Goal: Use online tool/utility

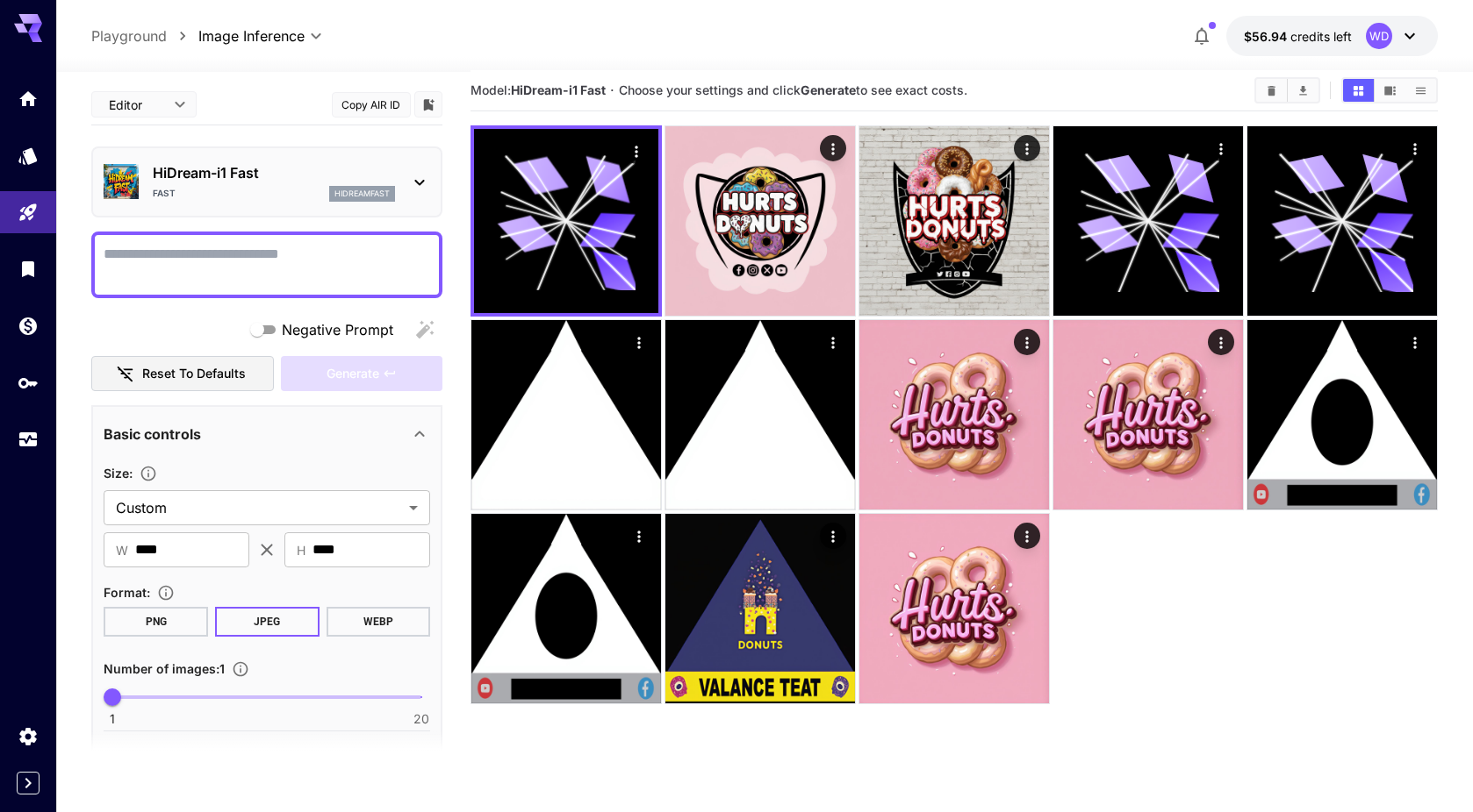
scroll to position [82, 0]
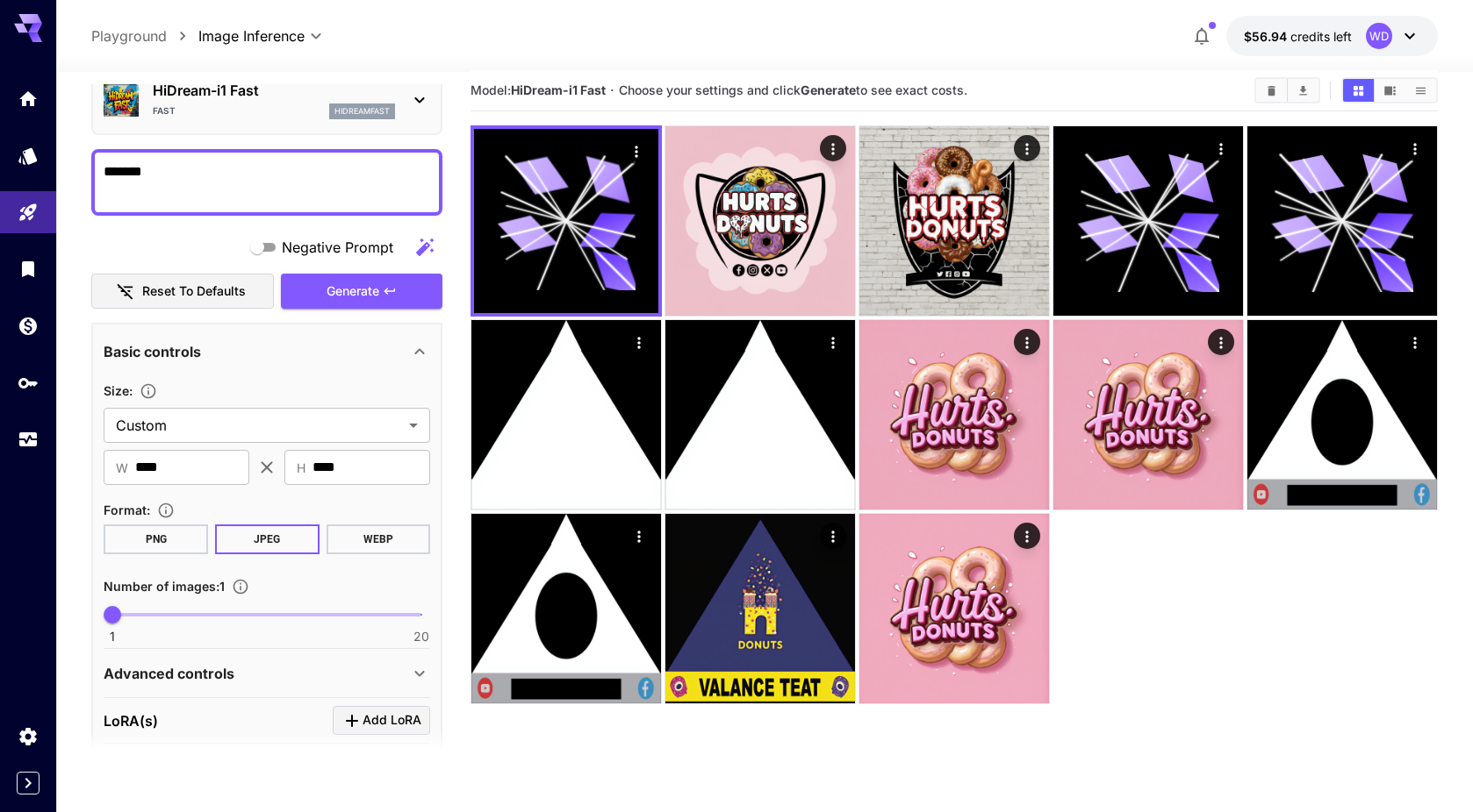
click at [185, 168] on textarea "******" at bounding box center [267, 182] width 327 height 42
type textarea "*"
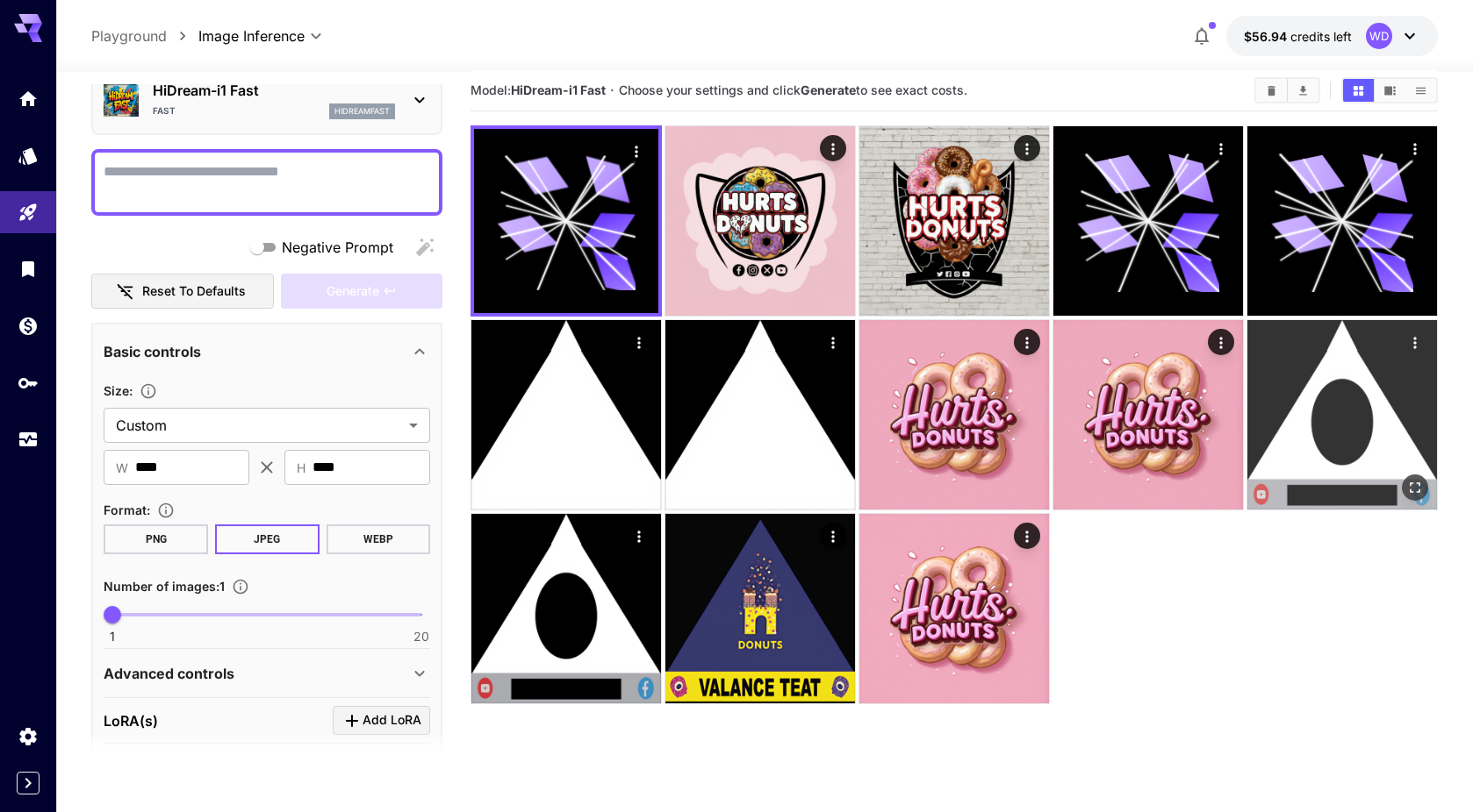
click at [1332, 422] on img at bounding box center [1342, 415] width 189 height 189
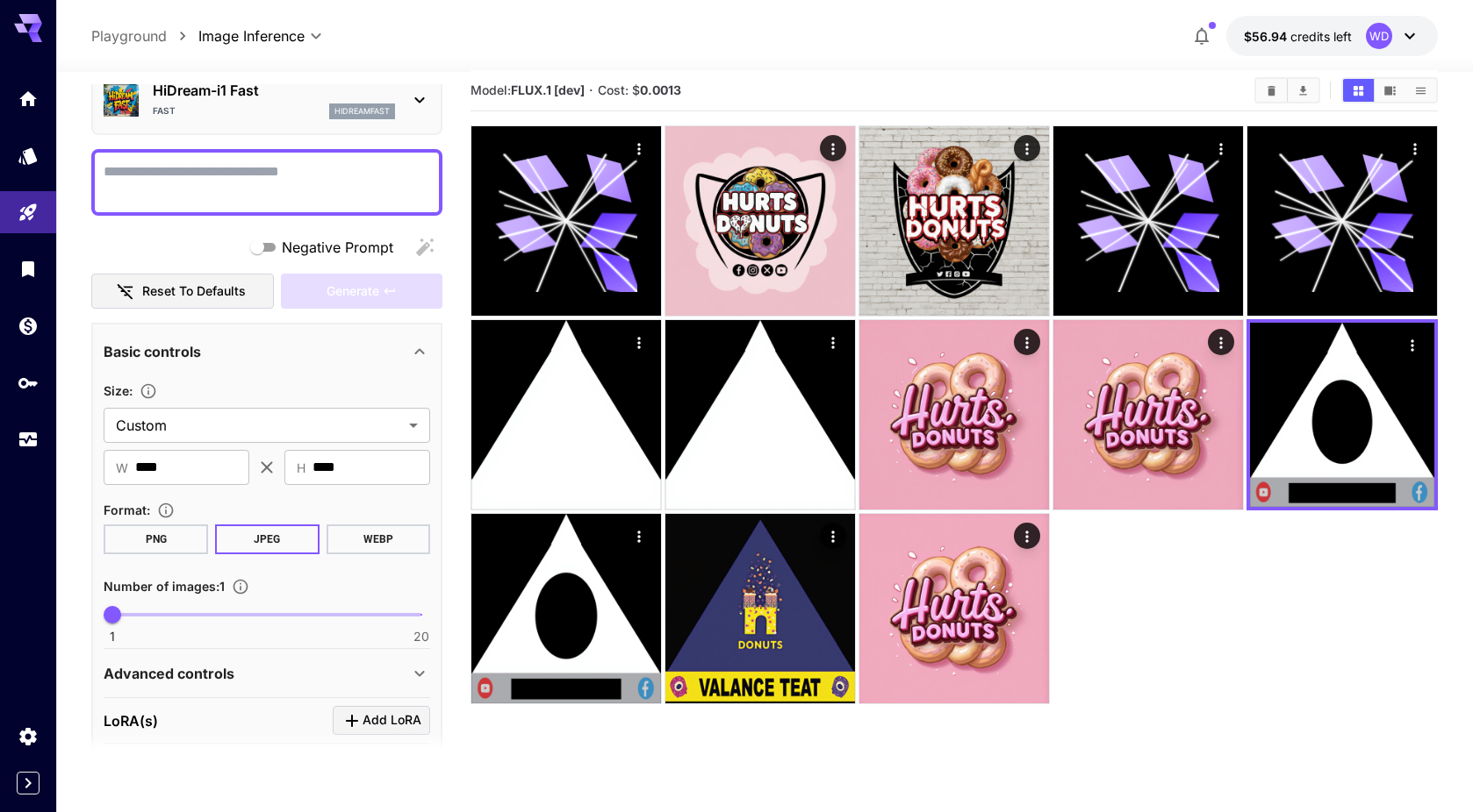
click at [230, 98] on p "HiDream-i1 Fast" at bounding box center [273, 91] width 242 height 21
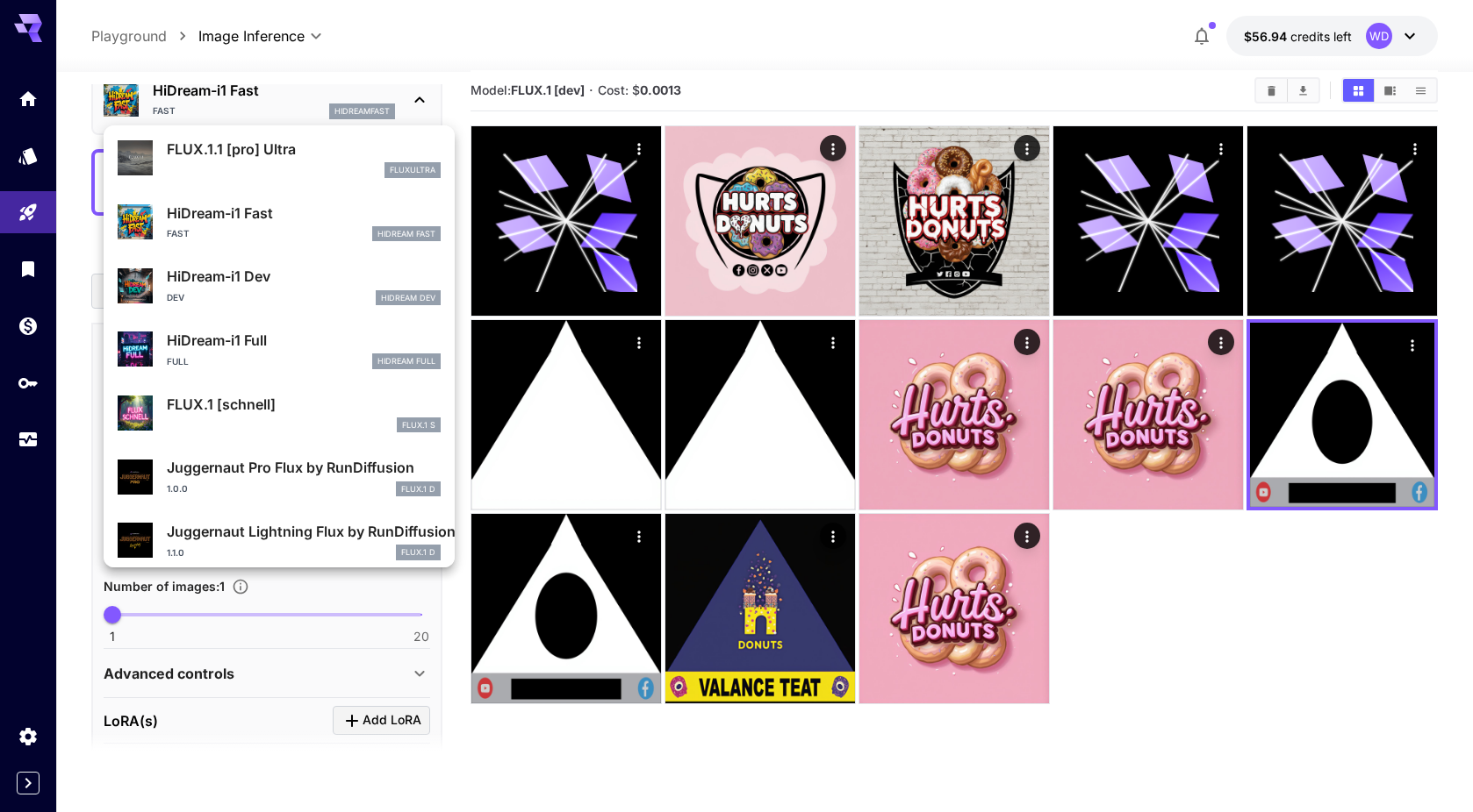
scroll to position [1417, 0]
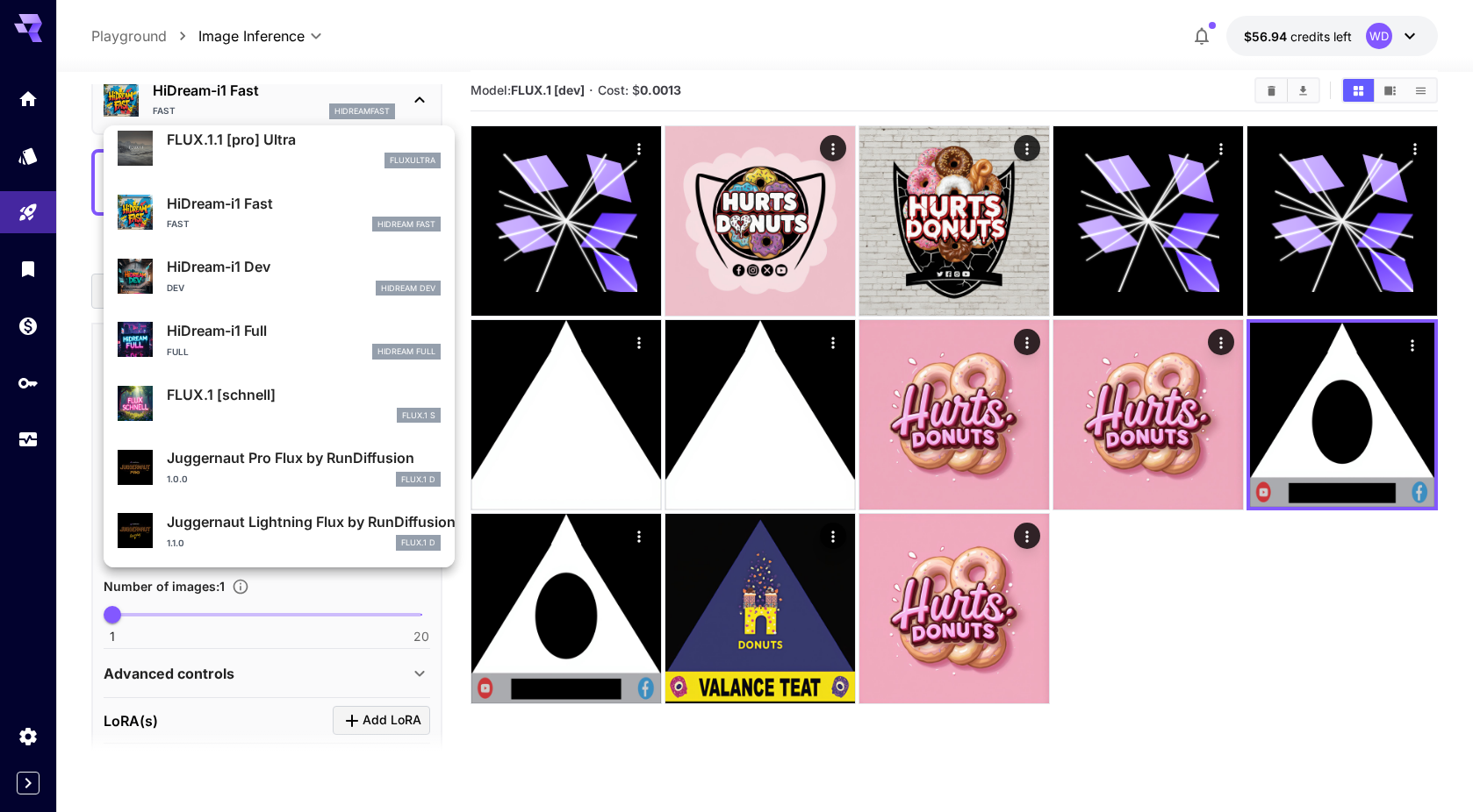
click at [510, 696] on div at bounding box center [736, 406] width 1473 height 812
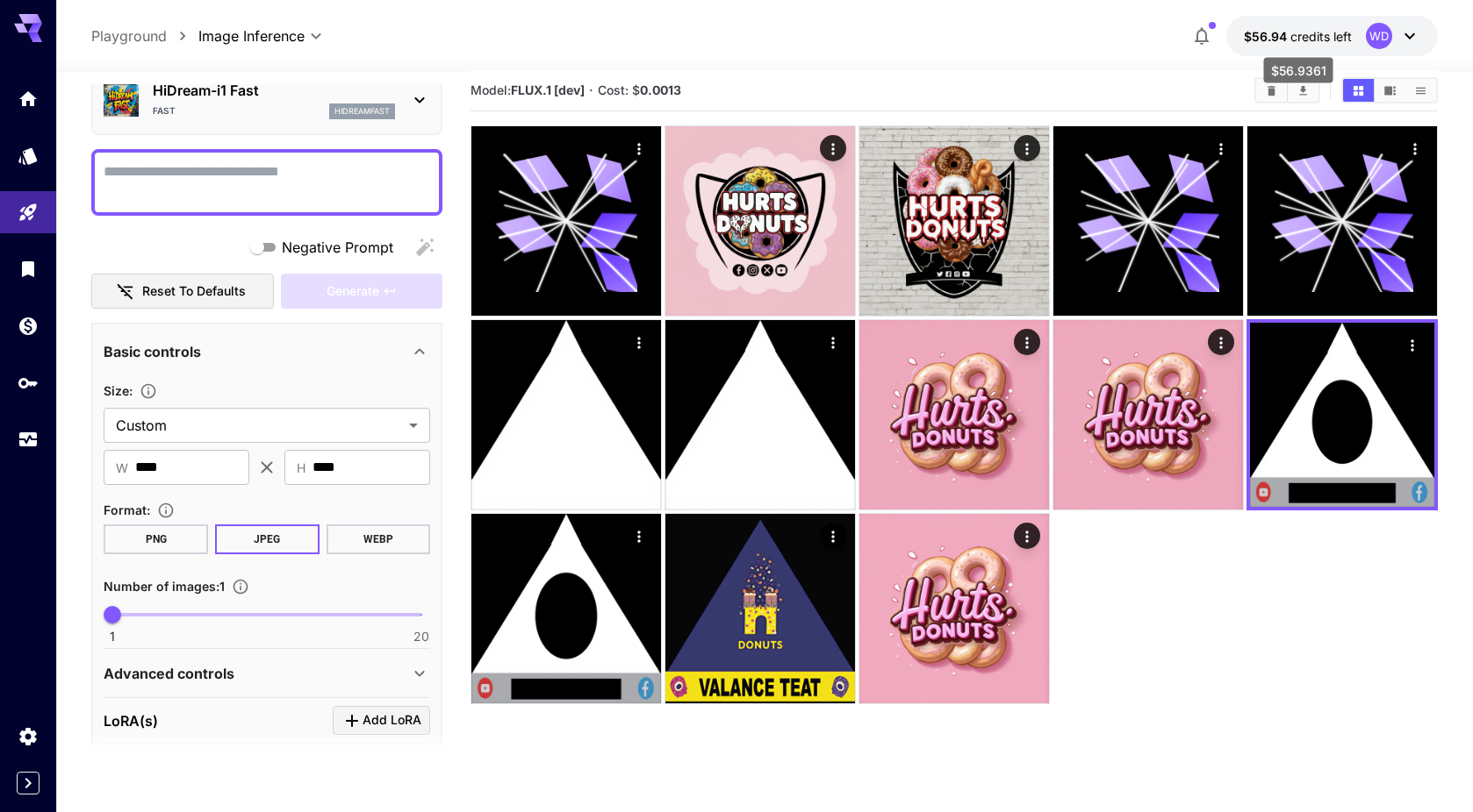
click at [1295, 32] on span "credits left" at bounding box center [1321, 36] width 61 height 15
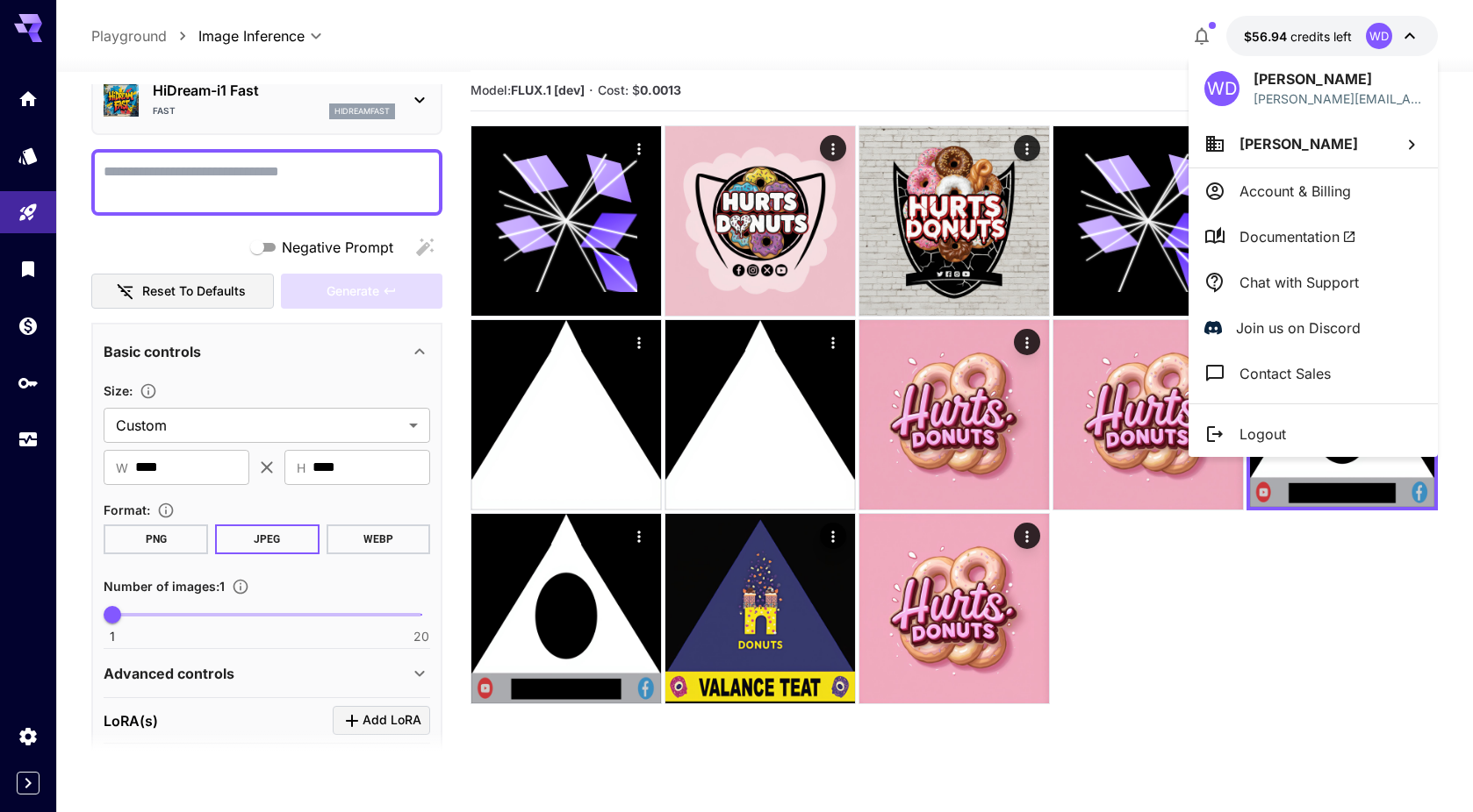
click at [1052, 26] on div at bounding box center [736, 406] width 1473 height 812
